Goal: Information Seeking & Learning: Learn about a topic

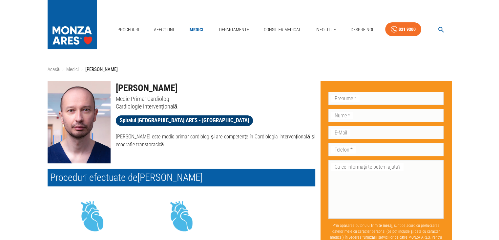
click at [178, 119] on span "Spitalul [GEOGRAPHIC_DATA] ARES - [GEOGRAPHIC_DATA]" at bounding box center [184, 120] width 137 height 8
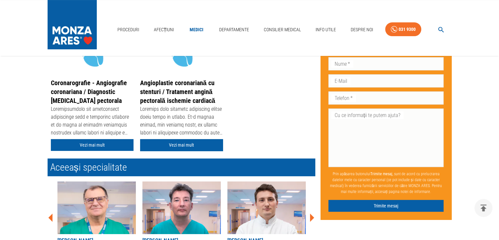
scroll to position [164, 0]
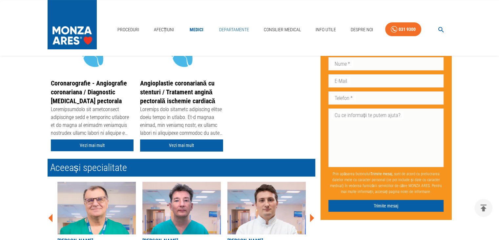
click at [236, 32] on link "Departamente" at bounding box center [234, 29] width 35 height 13
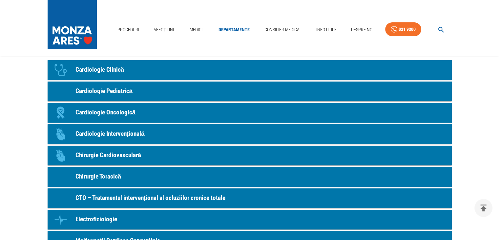
scroll to position [33, 0]
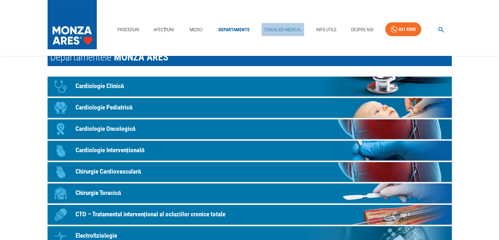
click at [279, 29] on link "Consilier Medical" at bounding box center [283, 29] width 43 height 13
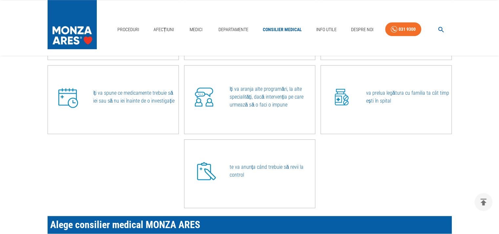
scroll to position [197, 0]
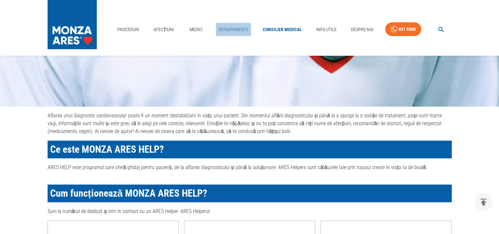
click at [230, 32] on link "Departamente" at bounding box center [233, 29] width 35 height 13
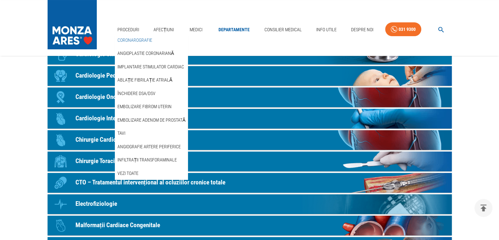
scroll to position [66, 0]
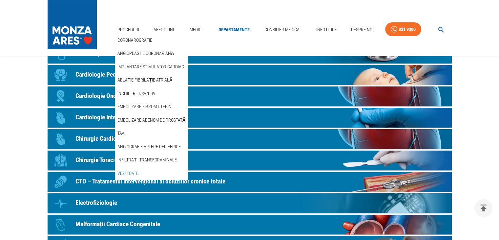
click at [127, 173] on link "Vezi Toate" at bounding box center [128, 173] width 24 height 11
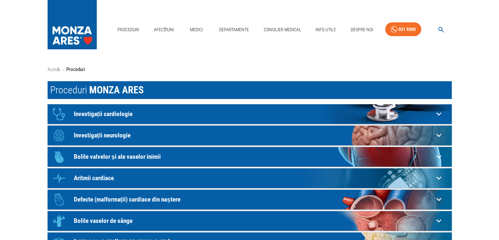
click at [441, 113] on icon at bounding box center [438, 113] width 5 height 3
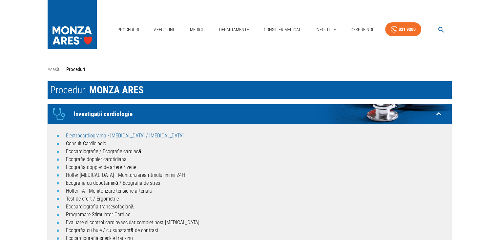
drag, startPoint x: 135, startPoint y: 131, endPoint x: 125, endPoint y: 135, distance: 11.3
drag, startPoint x: 125, startPoint y: 135, endPoint x: 97, endPoint y: 140, distance: 28.0
click at [97, 140] on li "Consult Cardiologic" at bounding box center [256, 144] width 381 height 8
click at [85, 143] on link "Consult Cardiologic" at bounding box center [86, 143] width 40 height 6
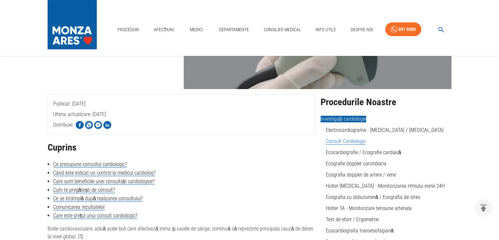
scroll to position [80, 0]
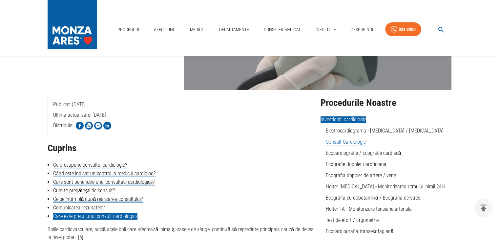
click at [115, 213] on link "Care este prețul unui consult cardiologic?" at bounding box center [95, 216] width 84 height 7
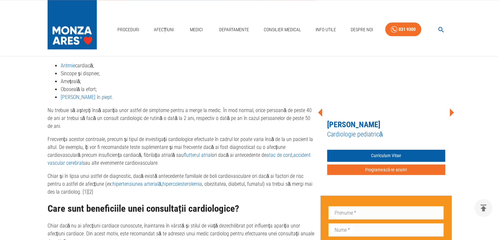
scroll to position [545, 0]
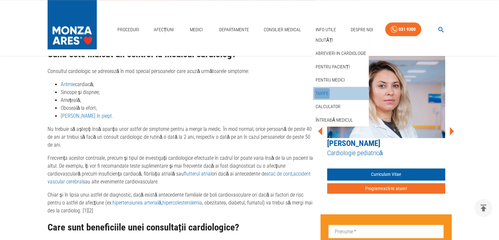
click at [326, 90] on link "Tarife" at bounding box center [322, 93] width 15 height 11
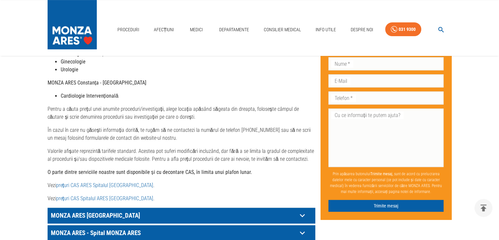
scroll to position [263, 0]
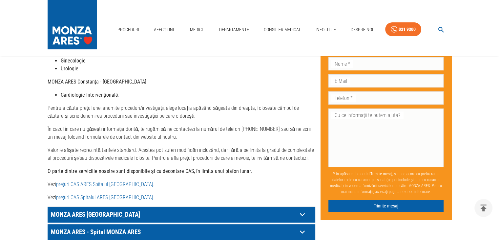
click at [113, 194] on link "prețuri CAS Spitalul ARES [GEOGRAPHIC_DATA]" at bounding box center [104, 197] width 97 height 6
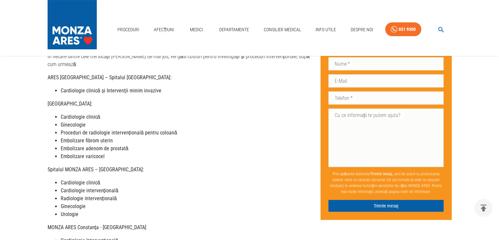
scroll to position [0, 0]
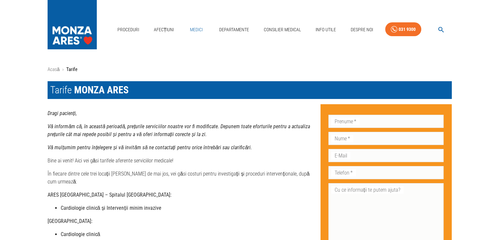
click at [196, 28] on link "Medici" at bounding box center [196, 29] width 21 height 13
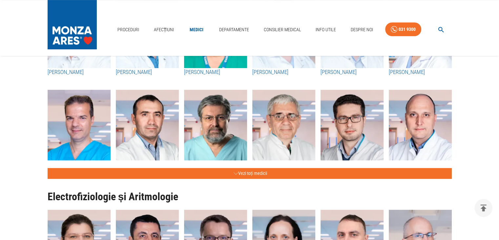
scroll to position [296, 0]
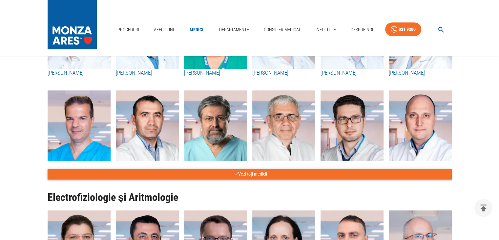
click at [246, 174] on button "Vezi toți medicii" at bounding box center [250, 173] width 405 height 11
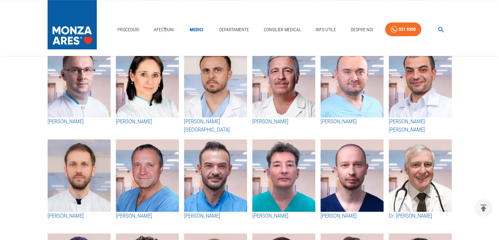
scroll to position [435, 0]
click at [341, 215] on h3 "[PERSON_NAME]" at bounding box center [352, 215] width 63 height 9
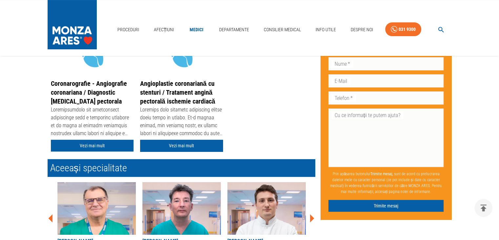
scroll to position [164, 0]
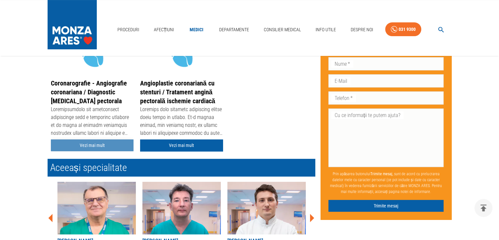
click at [74, 142] on link "Vezi mai mult" at bounding box center [92, 145] width 83 height 12
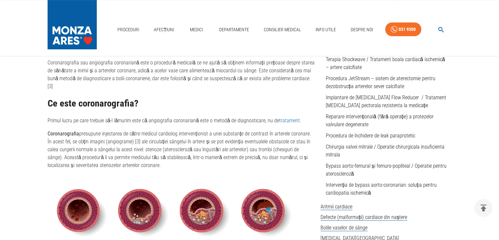
scroll to position [296, 0]
